Goal: Obtain resource: Download file/media

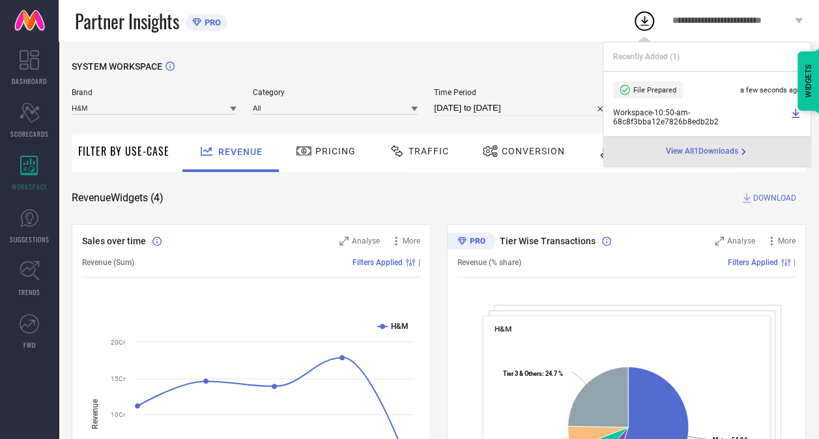
select select "7"
select select "2025"
select select "8"
select select "2025"
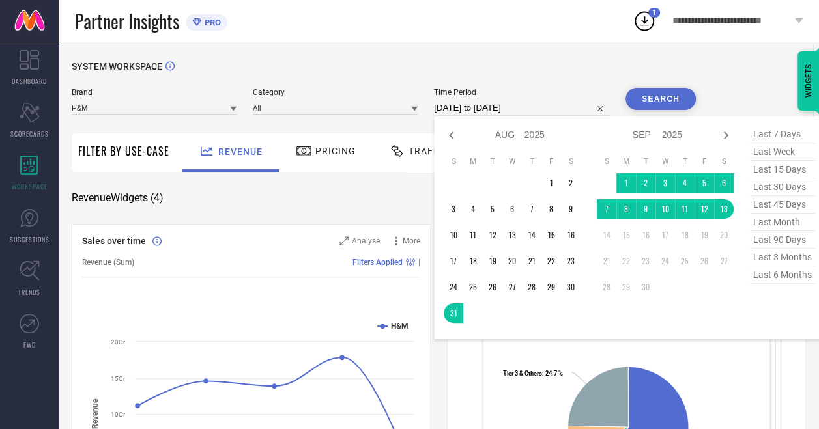
click at [542, 108] on input "[DATE] to [DATE]" at bounding box center [521, 108] width 175 height 16
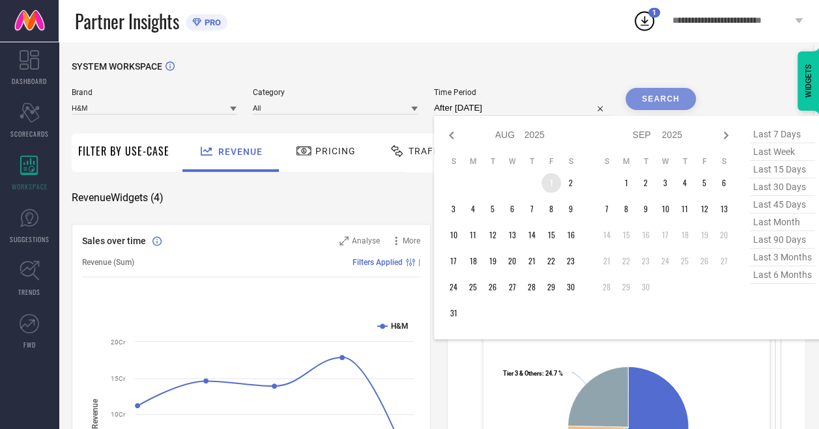
click at [549, 188] on td "1" at bounding box center [551, 183] width 20 height 20
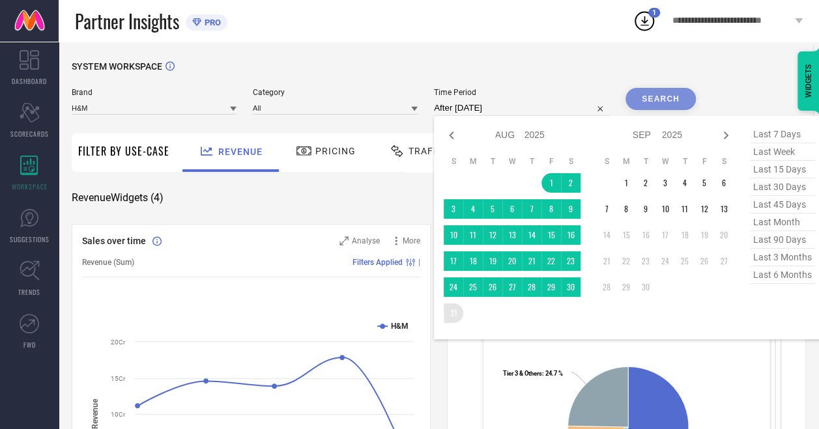
type input "[DATE] to [DATE]"
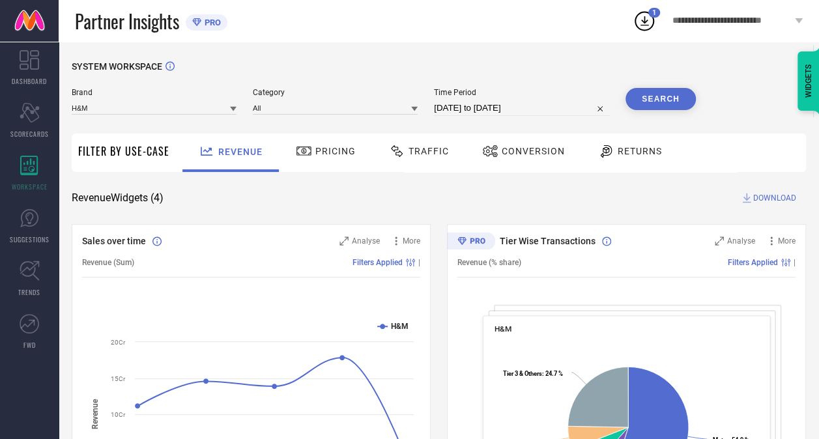
click at [655, 95] on button "Search" at bounding box center [660, 99] width 70 height 22
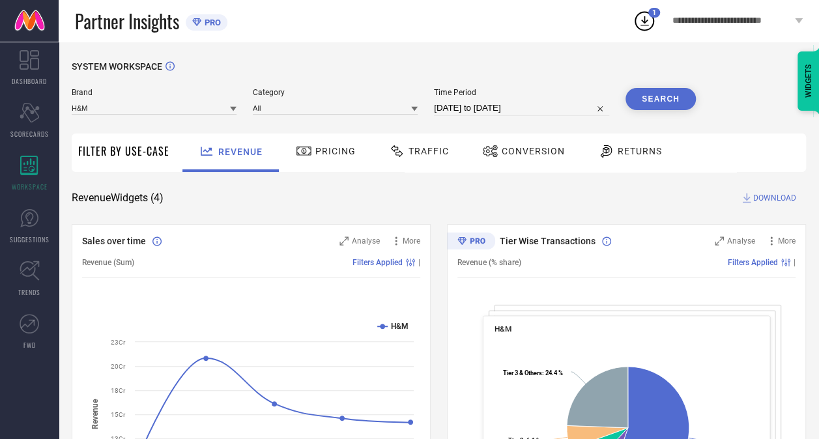
click at [764, 194] on span "DOWNLOAD" at bounding box center [774, 198] width 43 height 13
click at [637, 33] on div "**********" at bounding box center [726, 21] width 186 height 42
click at [639, 27] on circle at bounding box center [644, 21] width 18 height 18
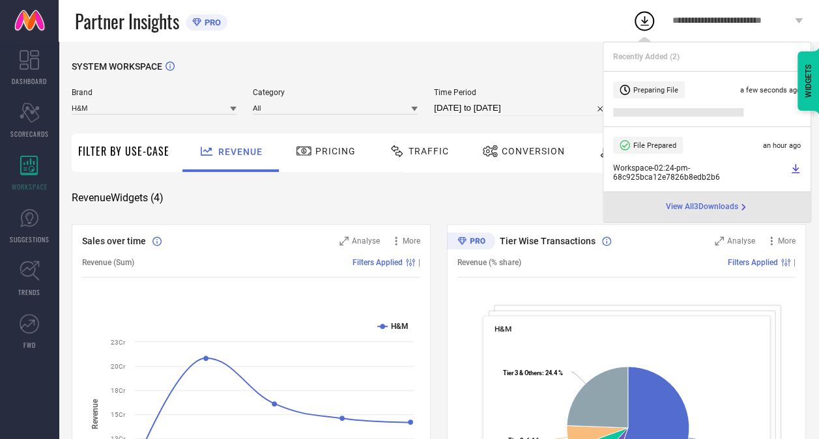
click at [551, 66] on div "SYSTEM WORKSPACE" at bounding box center [439, 74] width 734 height 27
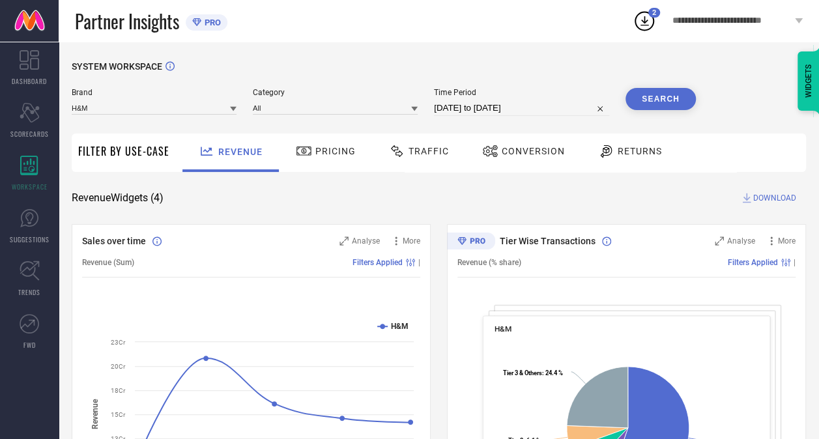
select select "7"
select select "2025"
select select "8"
select select "2025"
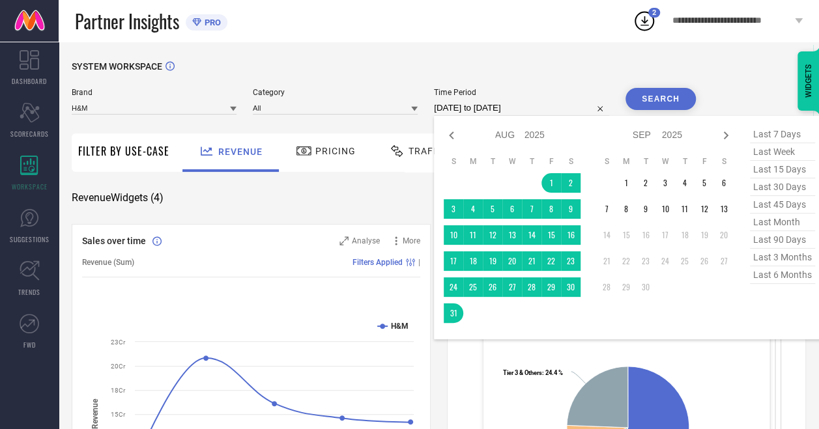
click at [470, 106] on input "[DATE] to [DATE]" at bounding box center [521, 108] width 175 height 16
click at [628, 182] on td "1" at bounding box center [626, 183] width 20 height 20
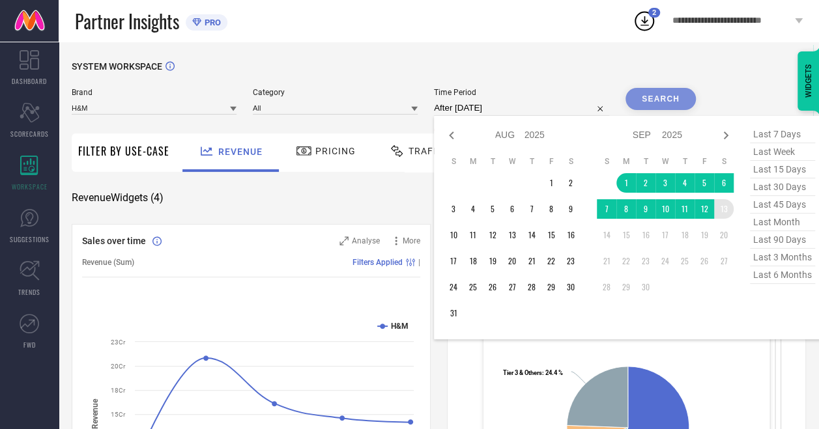
type input "[DATE] to [DATE]"
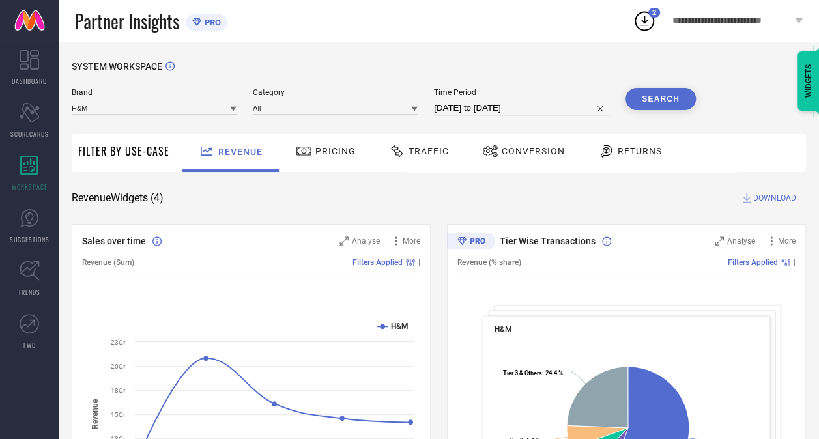
click at [443, 195] on div "Revenue Widgets ( 4 ) DOWNLOAD" at bounding box center [439, 198] width 734 height 13
click at [648, 103] on button "Search" at bounding box center [660, 99] width 70 height 22
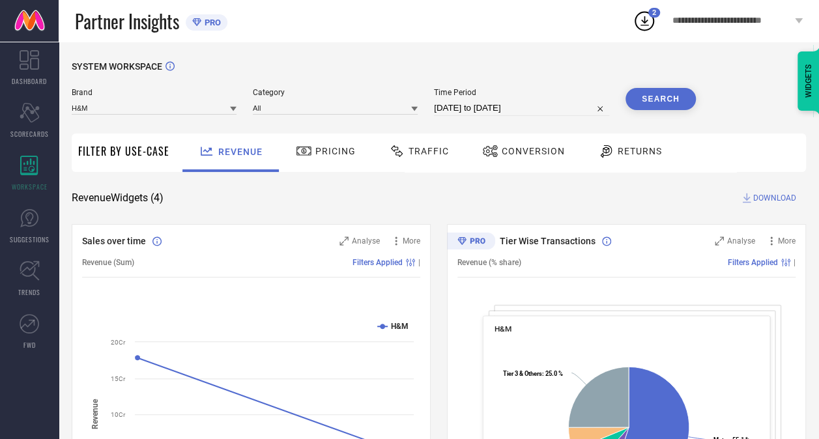
click at [764, 195] on span "DOWNLOAD" at bounding box center [774, 198] width 43 height 13
click at [650, 18] on icon at bounding box center [644, 20] width 23 height 23
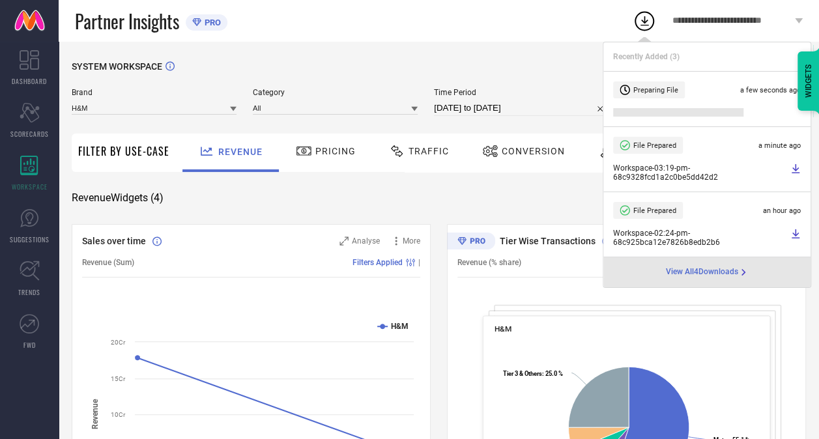
click at [796, 169] on icon at bounding box center [796, 168] width 8 height 9
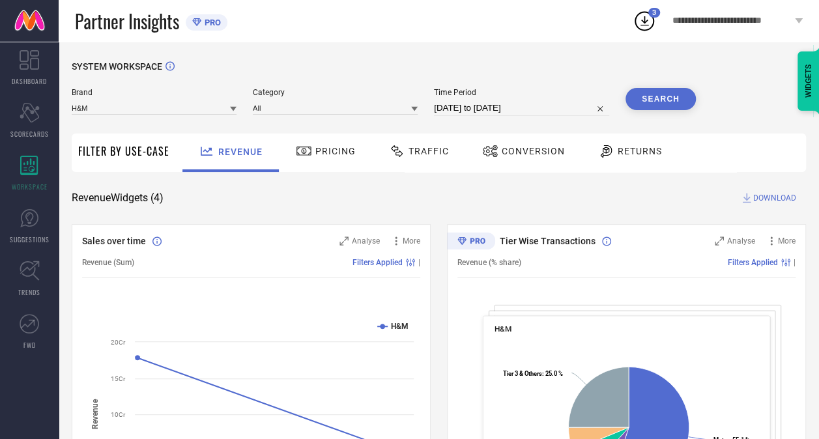
click at [468, 37] on div "Partner Insights PRO" at bounding box center [354, 21] width 558 height 42
click at [645, 27] on icon at bounding box center [644, 20] width 23 height 23
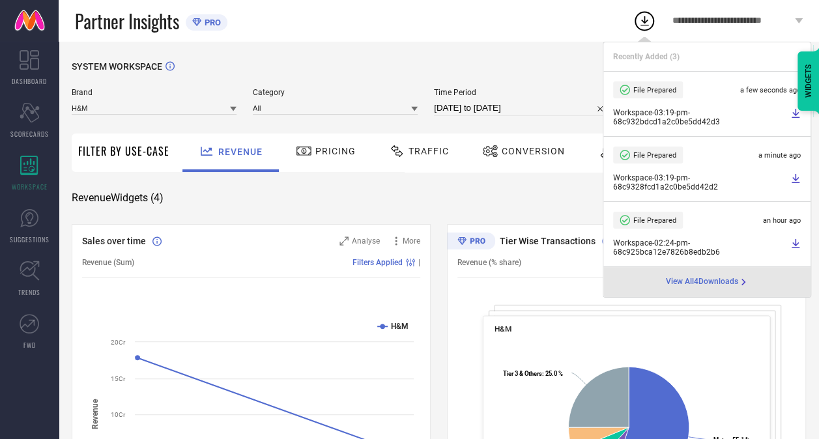
click at [794, 112] on icon at bounding box center [795, 113] width 10 height 10
